Goal: Navigation & Orientation: Find specific page/section

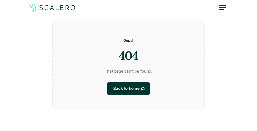
click at [129, 65] on div "Oops! 404 That page can't be found. Back to home" at bounding box center [128, 65] width 153 height 89
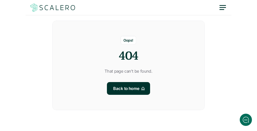
click at [129, 65] on div "Oops! 404 That page can't be found. Back to home" at bounding box center [128, 65] width 153 height 89
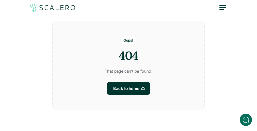
click at [129, 65] on div "Oops! 404 That page can't be found. Back to home" at bounding box center [128, 65] width 153 height 89
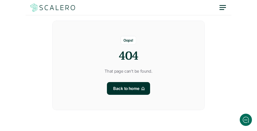
click at [129, 65] on div "Oops! 404 That page can't be found. Back to home" at bounding box center [128, 65] width 153 height 89
